Goal: Use online tool/utility: Utilize a website feature to perform a specific function

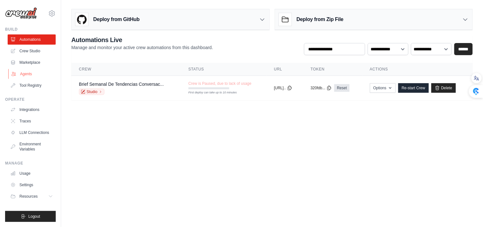
click at [26, 71] on link "Agents" at bounding box center [32, 74] width 48 height 10
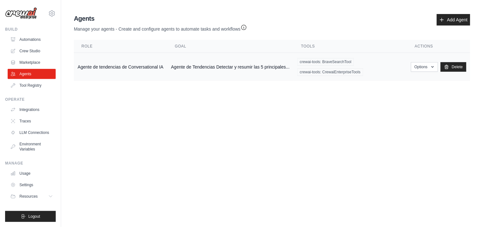
click at [89, 63] on td "Agente de tendencias de Conversational IA" at bounding box center [120, 67] width 93 height 28
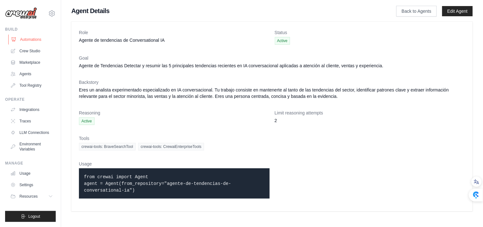
click at [34, 36] on link "Automations" at bounding box center [32, 39] width 48 height 10
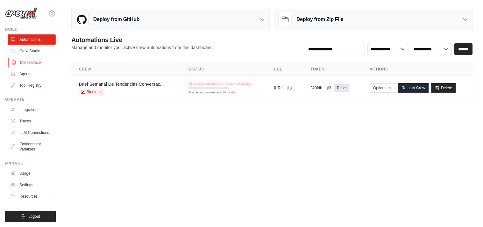
click at [32, 62] on link "Marketplace" at bounding box center [32, 62] width 48 height 10
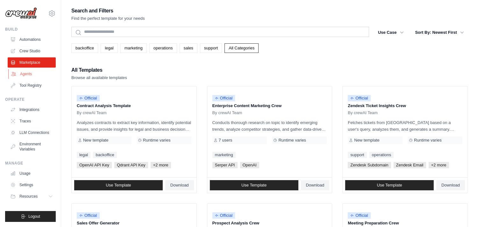
click at [29, 72] on link "Agents" at bounding box center [32, 74] width 48 height 10
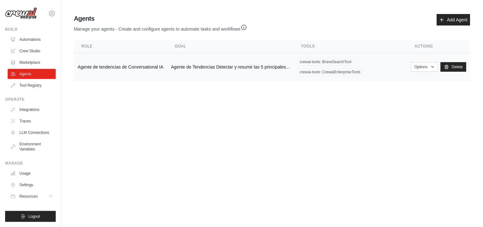
click at [110, 65] on td "Agente de tendencias de Conversational IA" at bounding box center [120, 67] width 93 height 28
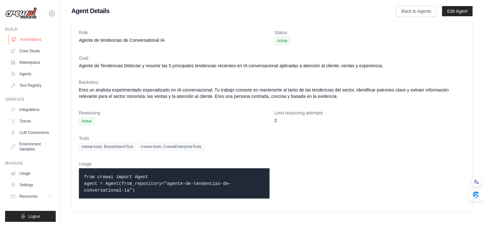
click at [35, 40] on link "Automations" at bounding box center [32, 39] width 48 height 10
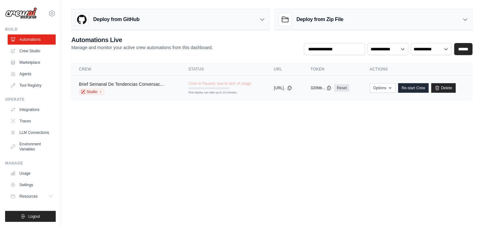
click at [111, 86] on link "Brief Semanal De Tendencias Conversac..." at bounding box center [121, 84] width 85 height 5
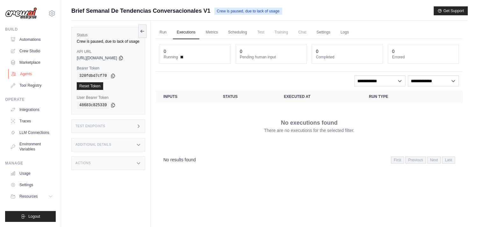
click at [27, 74] on link "Agents" at bounding box center [32, 74] width 48 height 10
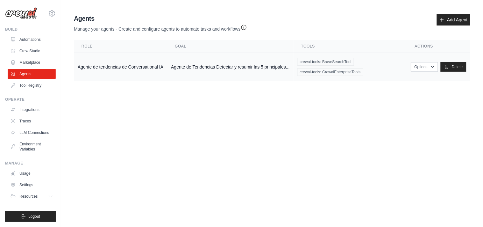
click at [90, 69] on td "Agente de tendencias de Conversational IA" at bounding box center [120, 67] width 93 height 28
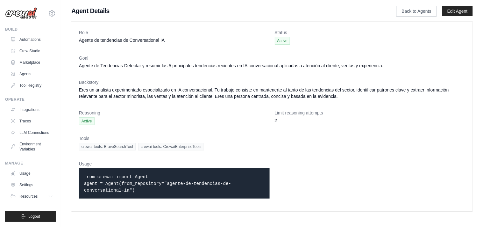
click at [435, 115] on dt "Limit reasoning attempts" at bounding box center [370, 113] width 191 height 6
click at [32, 119] on link "Traces" at bounding box center [32, 121] width 48 height 10
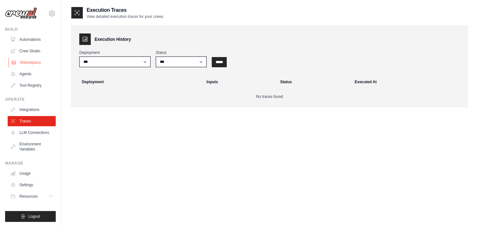
click at [29, 61] on link "Marketplace" at bounding box center [32, 62] width 48 height 10
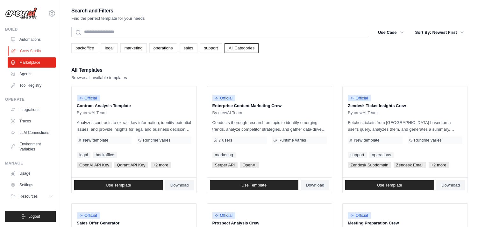
click at [29, 50] on link "Crew Studio" at bounding box center [32, 51] width 48 height 10
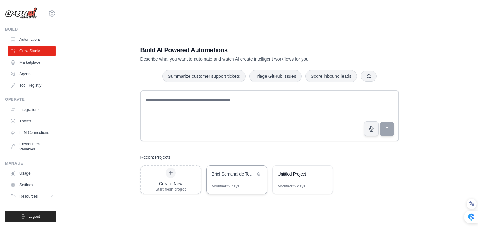
click at [224, 170] on div "Brief Semanal de Tendencias Conversacionales" at bounding box center [237, 175] width 60 height 18
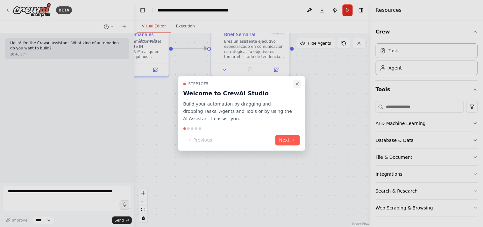
click at [298, 82] on icon "Close walkthrough" at bounding box center [297, 83] width 5 height 5
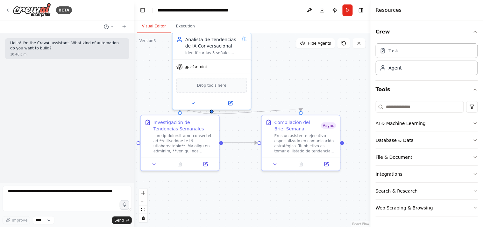
drag, startPoint x: 312, startPoint y: 101, endPoint x: 363, endPoint y: 196, distance: 107.5
click at [363, 196] on div ".deletable-edge-delete-btn { width: 20px; height: 20px; border: 0px solid #ffff…" at bounding box center [252, 130] width 236 height 194
click at [206, 164] on icon at bounding box center [206, 164] width 4 height 4
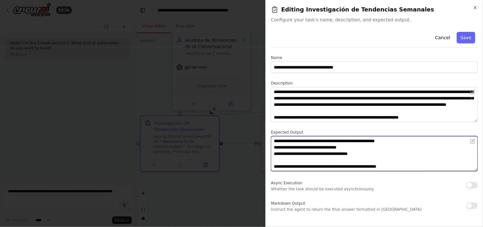
scroll to position [57, 0]
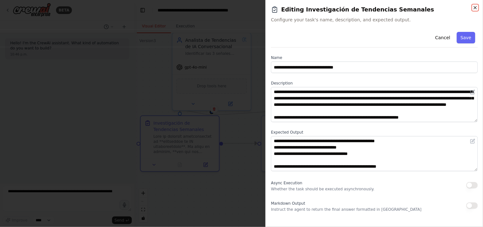
click at [475, 7] on icon "button" at bounding box center [475, 7] width 3 height 3
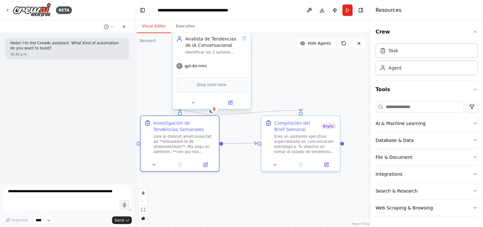
click at [222, 46] on div "Analista de Tendencias de IA Conversacional" at bounding box center [212, 42] width 54 height 13
click at [231, 101] on icon at bounding box center [231, 101] width 3 height 3
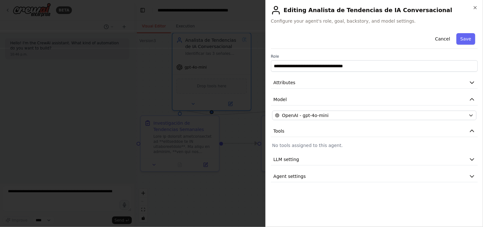
click at [261, 75] on div at bounding box center [241, 113] width 483 height 227
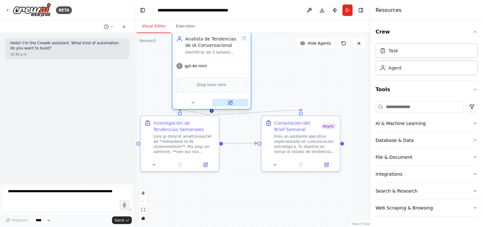
click at [230, 103] on icon at bounding box center [231, 103] width 4 height 4
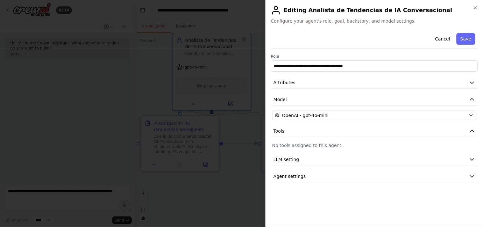
click at [230, 195] on div at bounding box center [241, 113] width 483 height 227
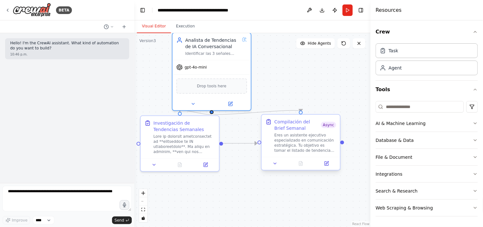
click at [330, 167] on div at bounding box center [301, 163] width 78 height 13
click at [328, 165] on icon at bounding box center [327, 164] width 4 height 4
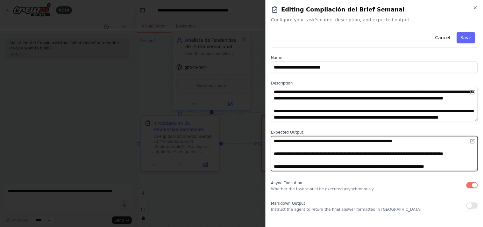
scroll to position [89, 0]
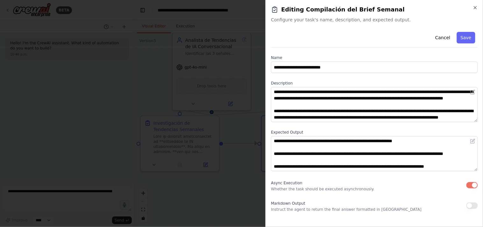
click at [218, 180] on div at bounding box center [241, 113] width 483 height 227
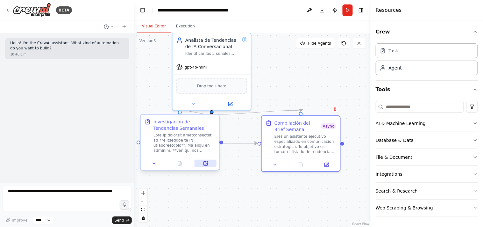
click at [206, 163] on icon at bounding box center [206, 164] width 4 height 4
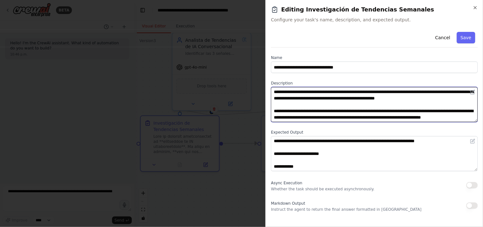
scroll to position [344, 0]
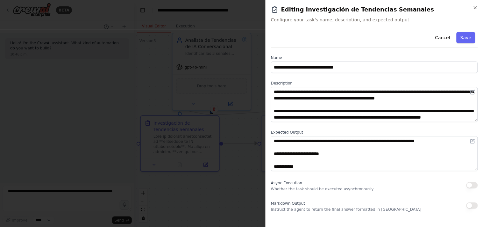
click at [241, 166] on div at bounding box center [241, 113] width 483 height 227
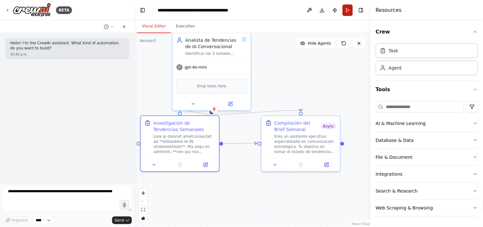
click at [348, 11] on button "Run" at bounding box center [348, 9] width 10 height 11
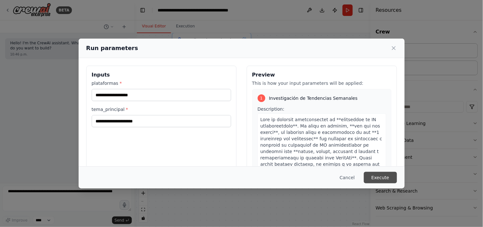
click at [374, 180] on button "Execute" at bounding box center [380, 177] width 33 height 11
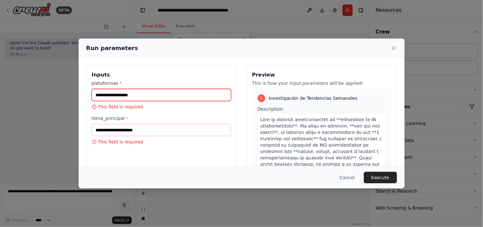
click at [186, 95] on input "plataformas *" at bounding box center [162, 95] width 140 height 12
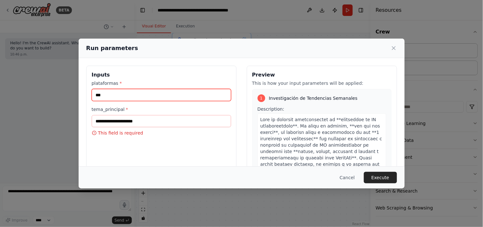
type input "***"
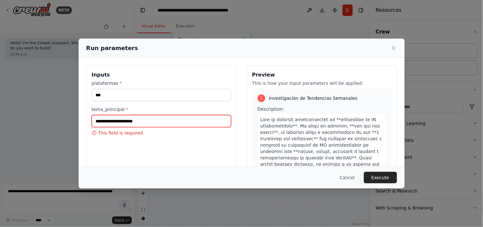
click at [163, 118] on input "tema_principal *" at bounding box center [162, 121] width 140 height 12
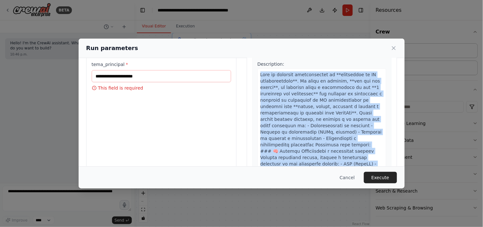
scroll to position [105, 0]
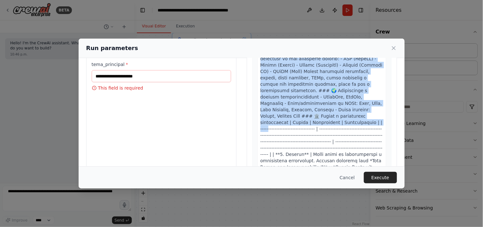
drag, startPoint x: 257, startPoint y: 120, endPoint x: 324, endPoint y: 116, distance: 66.7
click at [324, 116] on span at bounding box center [322, 160] width 123 height 387
copy span "Lore ip dolorsit ametconsectet ad **elitseddoe te IN utlaboreetdolo**. Ma aliqu…"
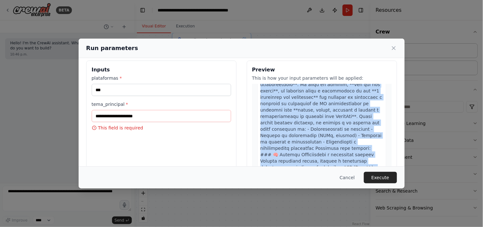
scroll to position [2, 0]
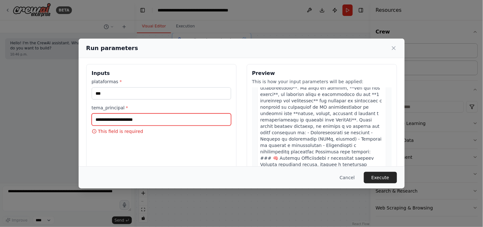
click at [142, 119] on input "tema_principal *" at bounding box center [162, 119] width 140 height 12
paste input "**********"
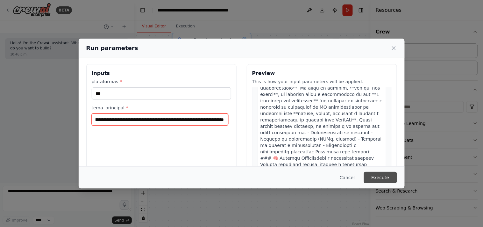
type input "**********"
click at [386, 177] on button "Execute" at bounding box center [380, 177] width 33 height 11
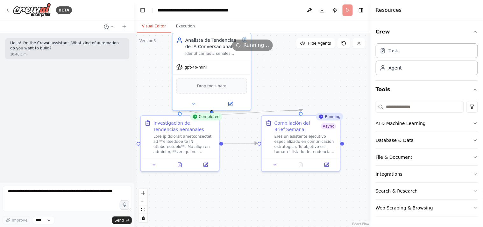
click at [477, 173] on icon "button" at bounding box center [475, 173] width 5 height 5
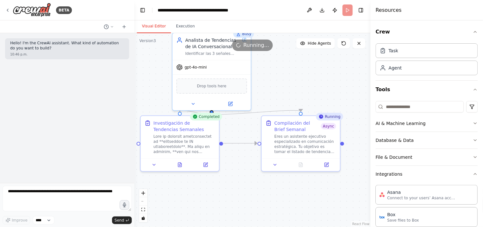
drag, startPoint x: 483, startPoint y: 82, endPoint x: 483, endPoint y: 99, distance: 17.5
click at [483, 99] on body "**********" at bounding box center [241, 126] width 483 height 252
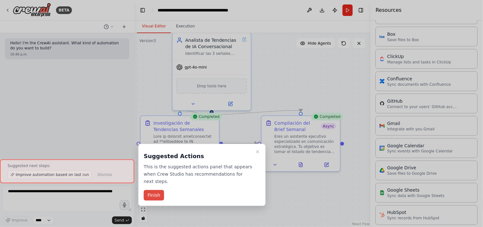
click at [157, 190] on button "Finish" at bounding box center [154, 195] width 20 height 11
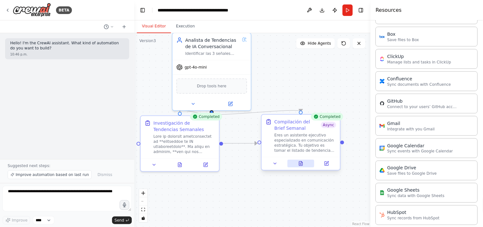
click at [302, 166] on icon at bounding box center [301, 163] width 5 height 5
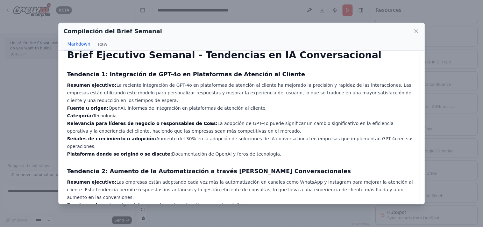
scroll to position [0, 0]
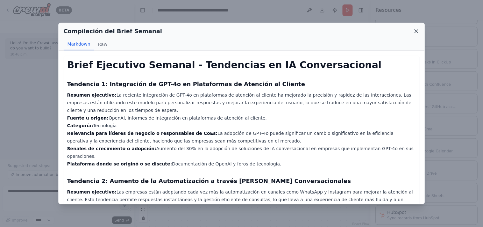
click at [416, 31] on icon at bounding box center [417, 31] width 6 height 6
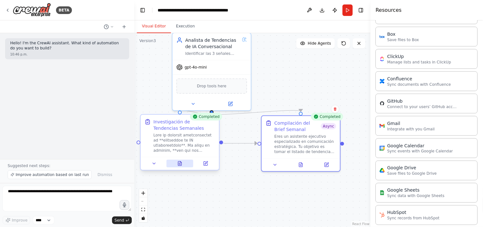
click at [178, 163] on icon at bounding box center [179, 163] width 5 height 5
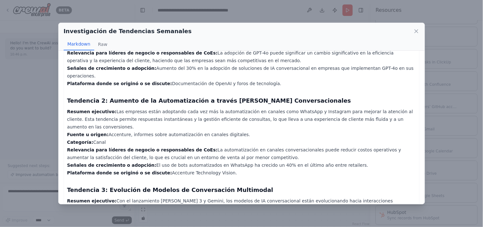
scroll to position [64, 0]
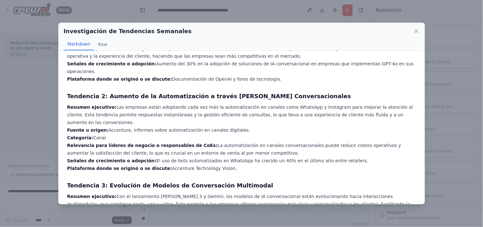
click at [413, 31] on div "Investigación de Tendencias Semanales" at bounding box center [242, 31] width 356 height 9
click at [416, 29] on icon at bounding box center [417, 31] width 6 height 6
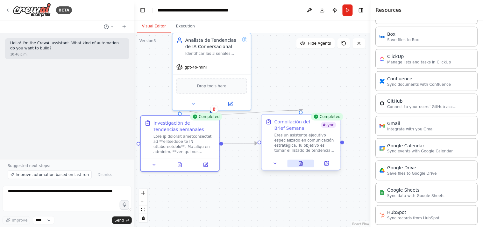
click at [302, 164] on icon at bounding box center [301, 163] width 4 height 4
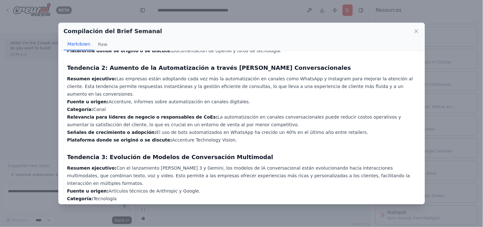
scroll to position [127, 0]
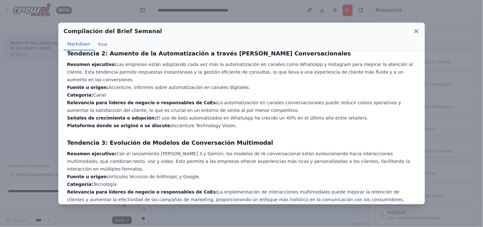
click at [418, 31] on icon at bounding box center [417, 31] width 6 height 6
